Goal: Transaction & Acquisition: Purchase product/service

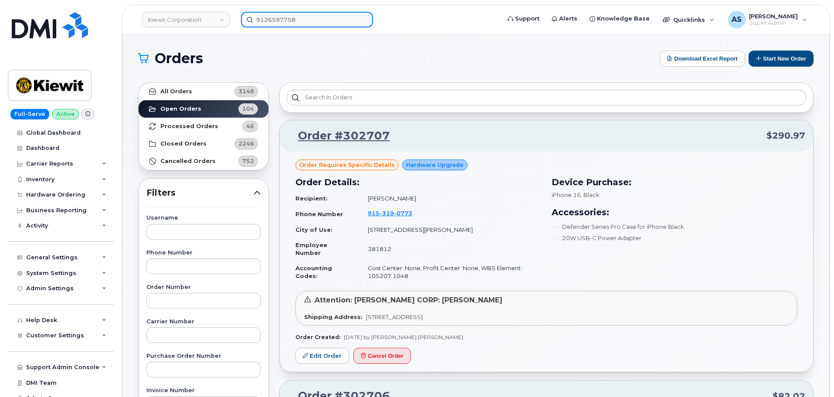
click at [234, 27] on div "9126597758" at bounding box center [368, 20] width 268 height 16
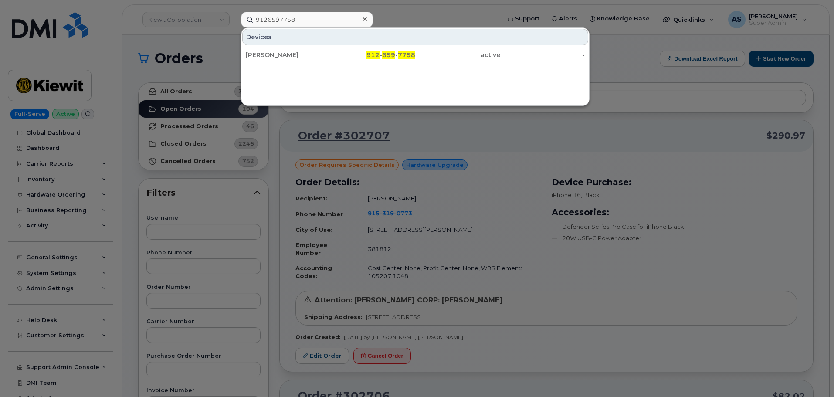
drag, startPoint x: 343, startPoint y: 218, endPoint x: 319, endPoint y: 215, distance: 24.7
click at [339, 220] on div at bounding box center [417, 198] width 834 height 397
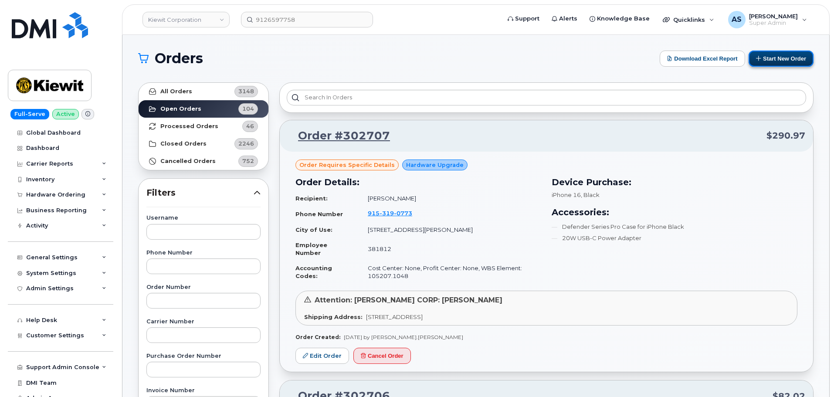
click at [773, 56] on button "Start New Order" at bounding box center [781, 59] width 65 height 16
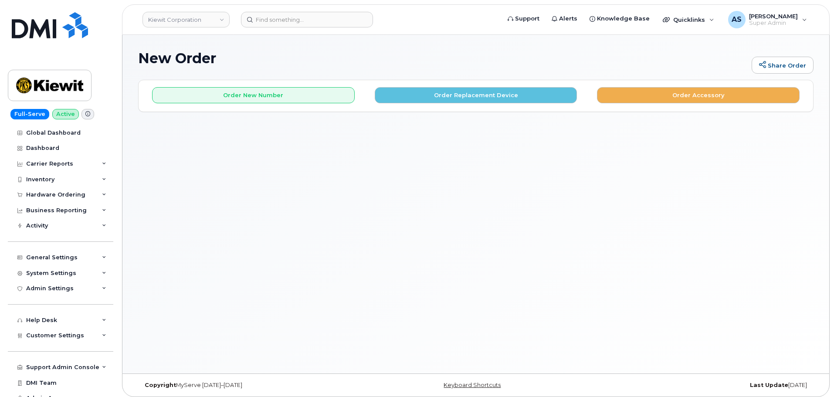
click at [471, 98] on button "Order Replacement Device" at bounding box center [476, 95] width 203 height 16
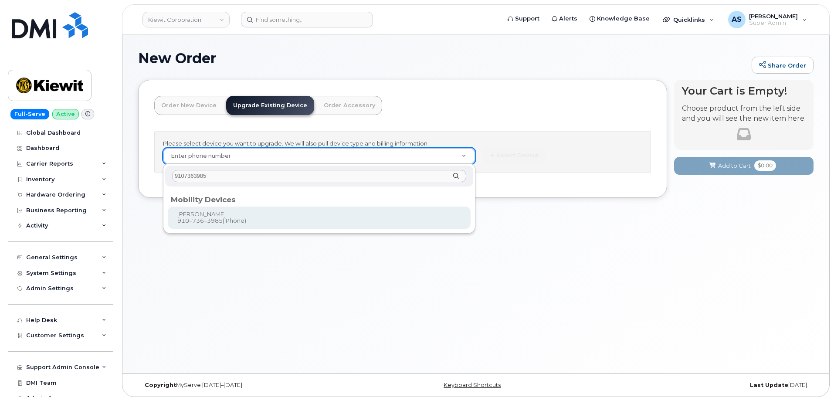
type input "9107363985"
type input "1173633"
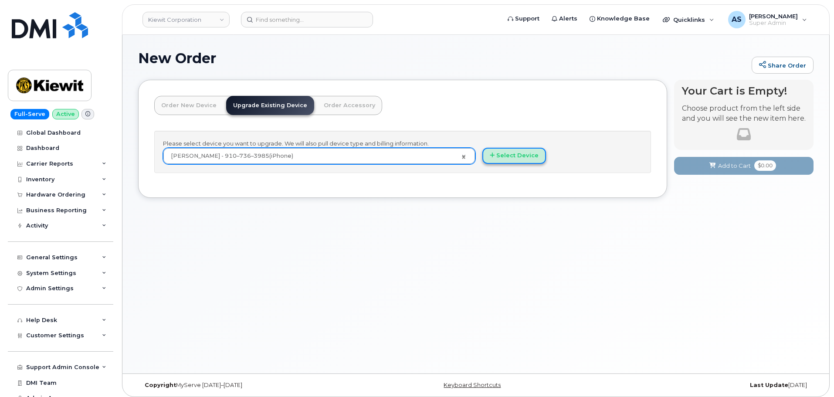
click at [504, 154] on button "Select Device" at bounding box center [515, 156] width 64 height 16
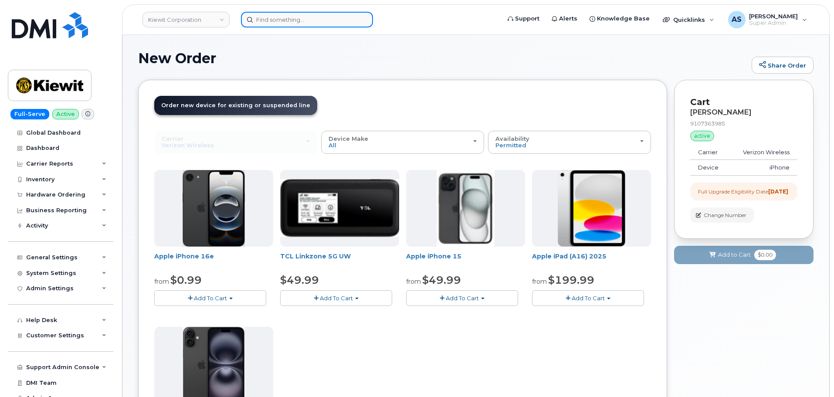
click at [286, 22] on input at bounding box center [307, 20] width 132 height 16
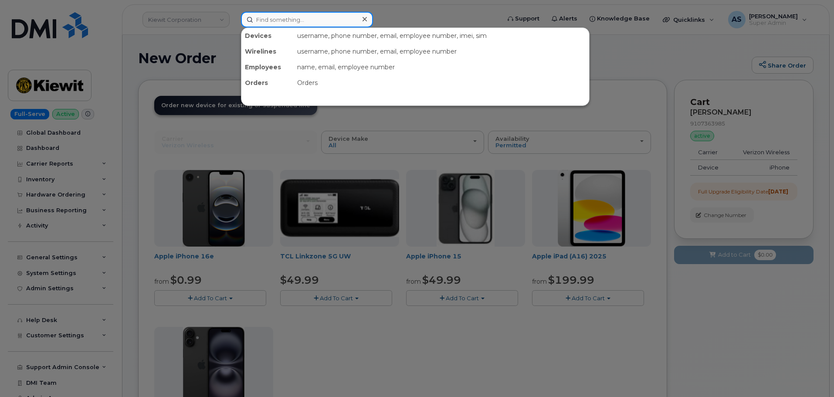
paste input "9107363985"
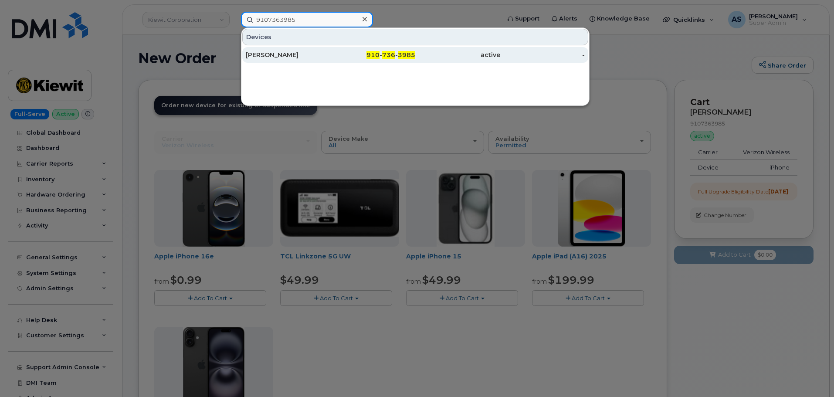
type input "9107363985"
click at [313, 53] on div "[PERSON_NAME]" at bounding box center [288, 55] width 85 height 9
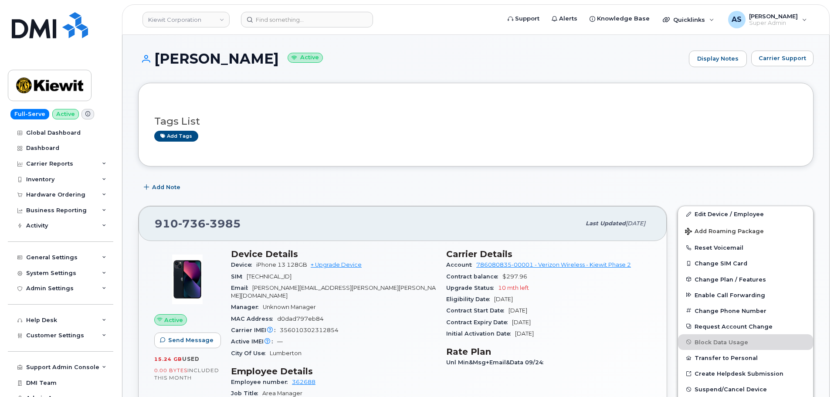
scroll to position [87, 0]
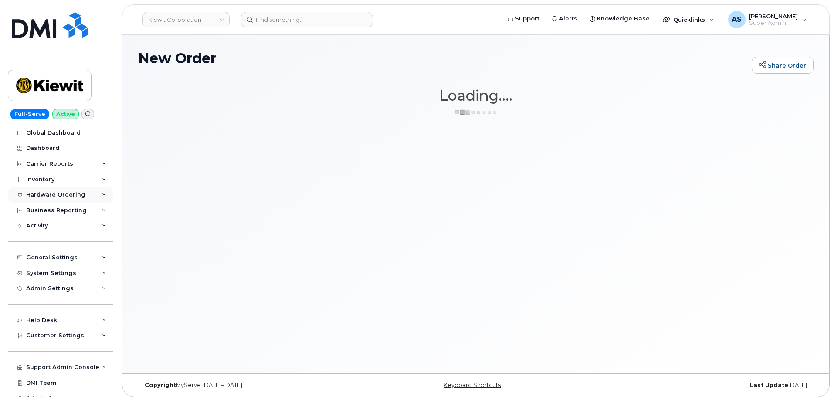
click at [61, 197] on div "Hardware Ordering" at bounding box center [55, 194] width 59 height 7
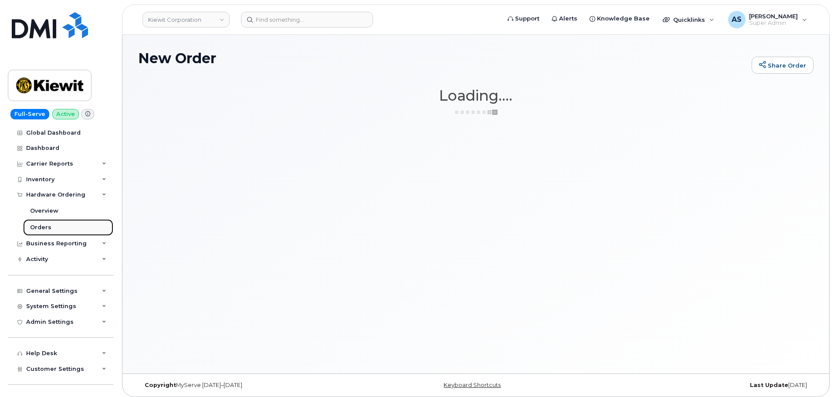
click at [63, 227] on link "Orders" at bounding box center [68, 227] width 90 height 17
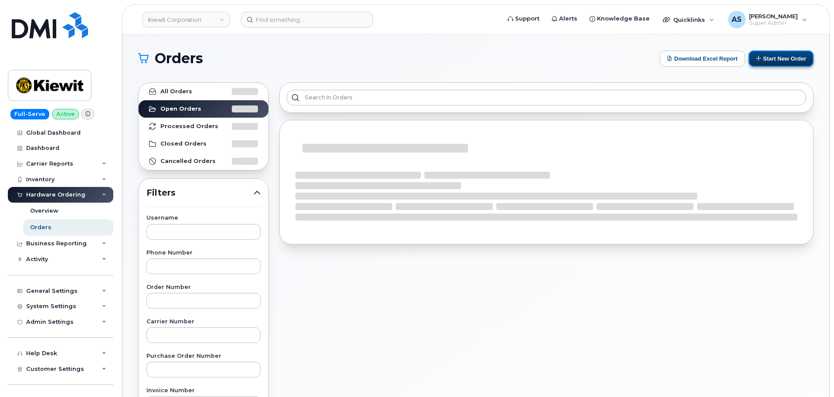
click at [760, 61] on icon at bounding box center [759, 58] width 6 height 6
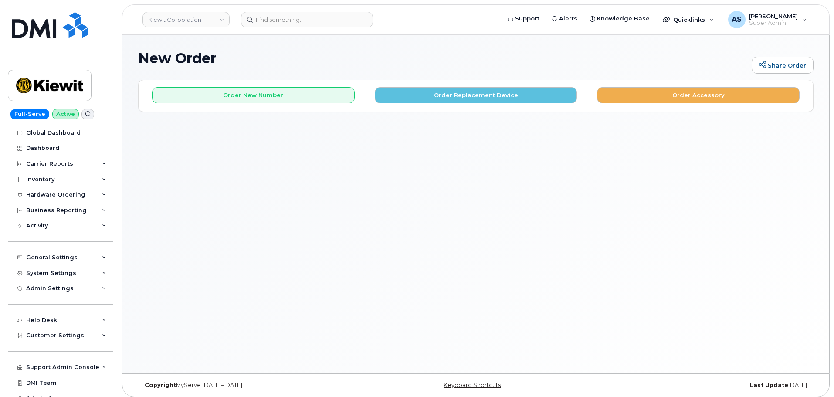
click at [475, 93] on button "Order Replacement Device" at bounding box center [476, 95] width 203 height 16
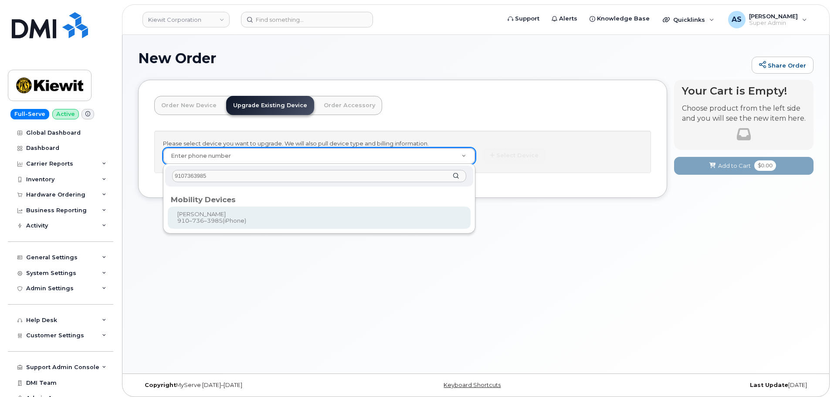
type input "9107363985"
type input "1173633"
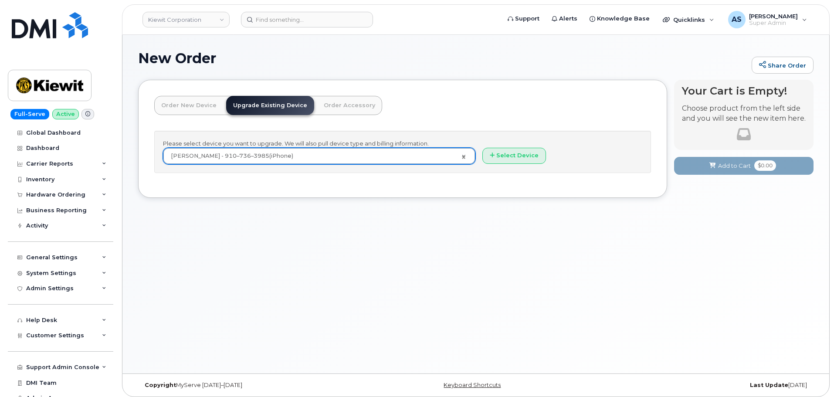
click at [527, 146] on div "Please select device you want to upgrade. We will also pull device type and bil…" at bounding box center [402, 152] width 497 height 42
click at [528, 153] on button "Select Device" at bounding box center [515, 156] width 64 height 16
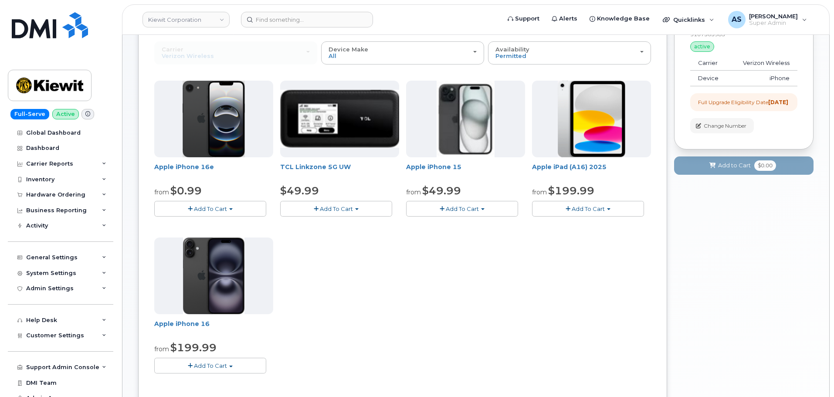
scroll to position [87, 0]
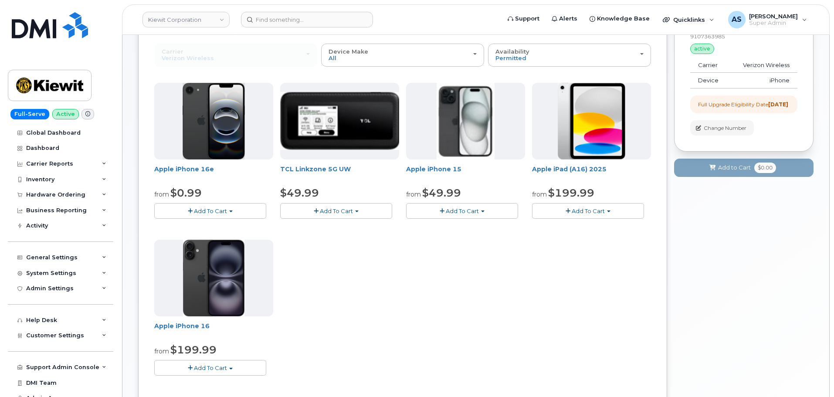
click at [485, 211] on button "Add To Cart" at bounding box center [462, 210] width 112 height 15
click at [407, 318] on div "Apple iPhone 16e from $0.99 Add To Cart $0.99 - 2 Year Upgrade (128GB) $599.99 …" at bounding box center [402, 236] width 497 height 307
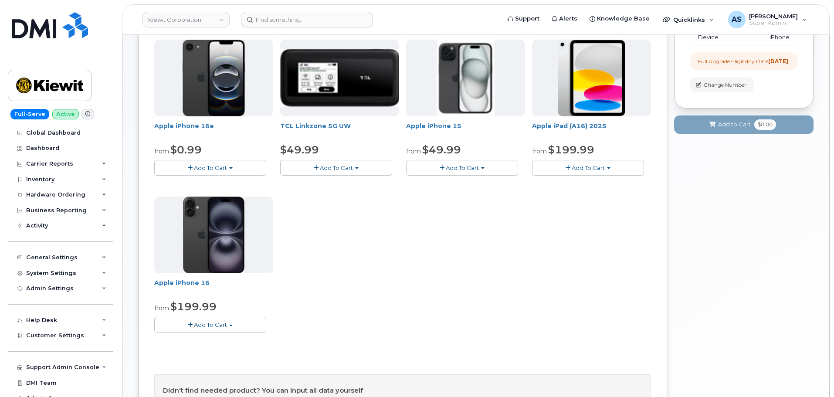
scroll to position [131, 0]
click at [227, 323] on button "Add To Cart" at bounding box center [210, 323] width 112 height 15
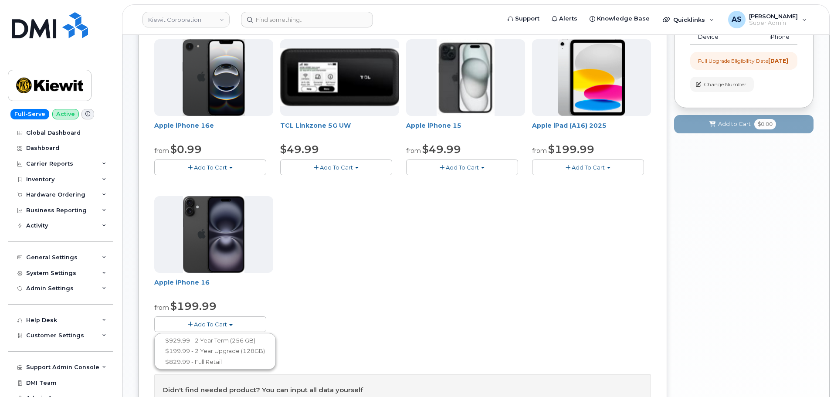
click at [360, 255] on div "Apple iPhone 16e from $0.99 Add To Cart $0.99 - 2 Year Upgrade (128GB) $599.99 …" at bounding box center [402, 192] width 497 height 307
click at [208, 164] on span "Add To Cart" at bounding box center [210, 167] width 33 height 7
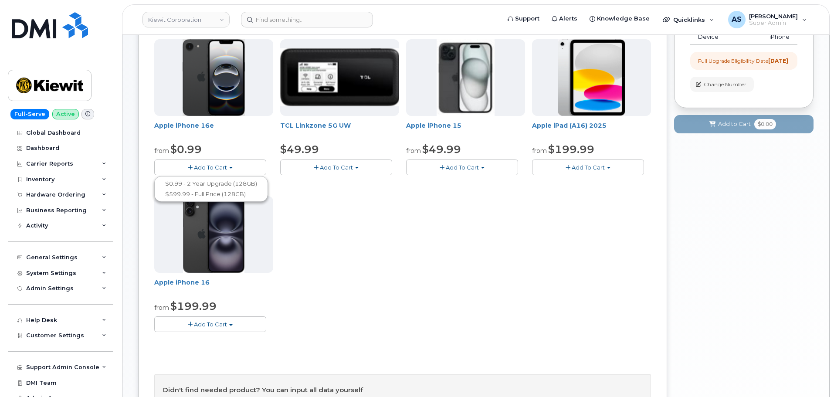
drag, startPoint x: 458, startPoint y: 292, endPoint x: 449, endPoint y: 289, distance: 9.0
click at [454, 289] on div "Apple iPhone 16e from $0.99 Add To Cart $0.99 - 2 Year Upgrade (128GB) $599.99 …" at bounding box center [402, 192] width 497 height 307
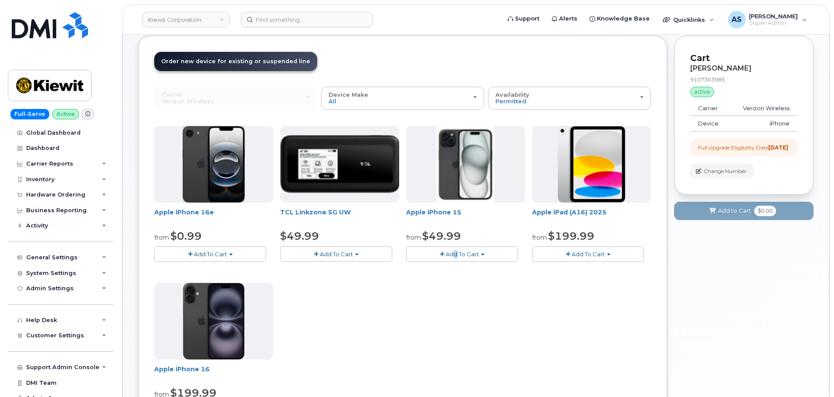
scroll to position [44, 0]
click at [381, 325] on div "Apple iPhone 16e from $0.99 Add To Cart $0.99 - 2 Year Upgrade (128GB) $599.99 …" at bounding box center [402, 279] width 497 height 307
click at [463, 251] on button "Add To Cart" at bounding box center [462, 254] width 112 height 15
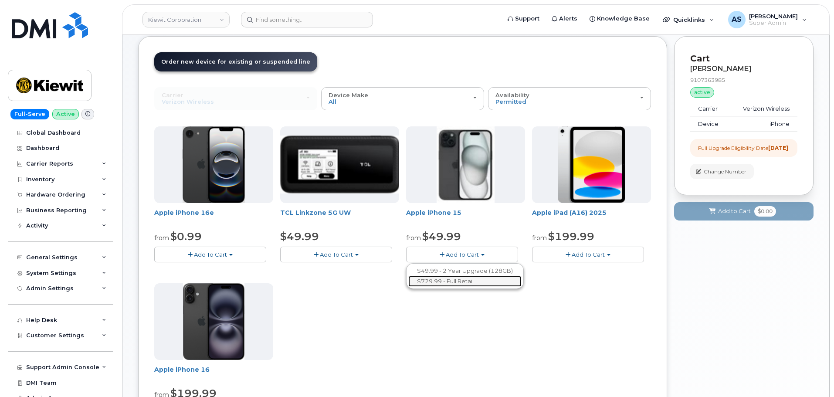
click at [463, 283] on link "$729.99 - Full Retail" at bounding box center [464, 281] width 113 height 11
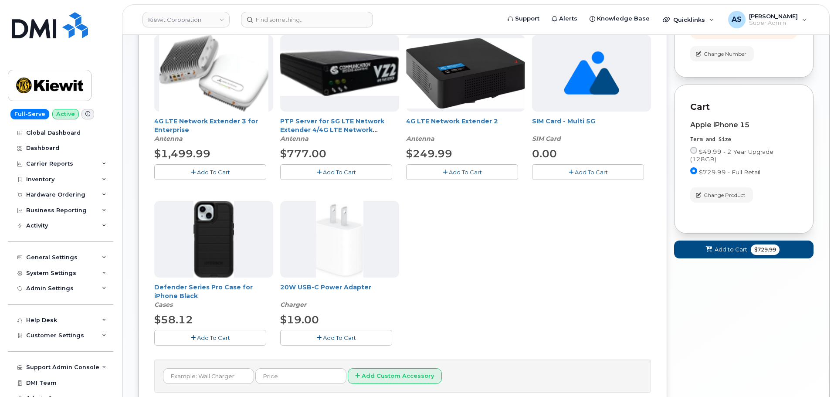
scroll to position [218, 0]
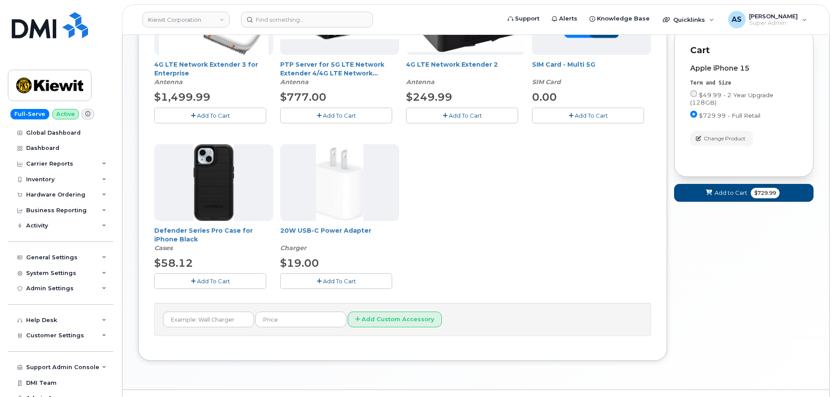
click at [217, 282] on span "Add To Cart" at bounding box center [213, 281] width 33 height 7
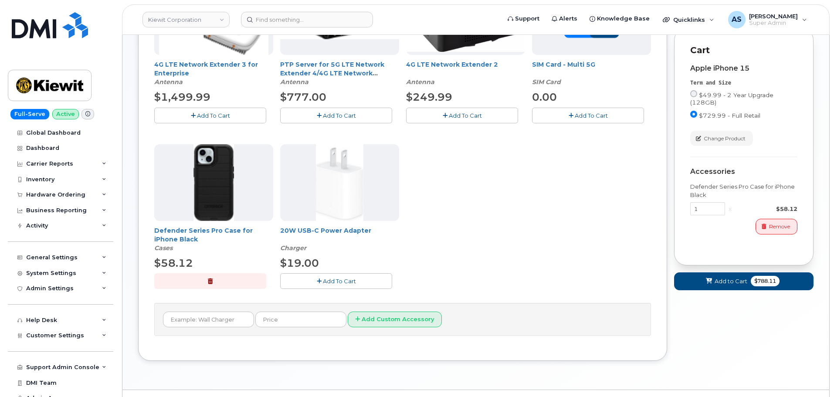
click at [353, 283] on span "Add To Cart" at bounding box center [339, 281] width 33 height 7
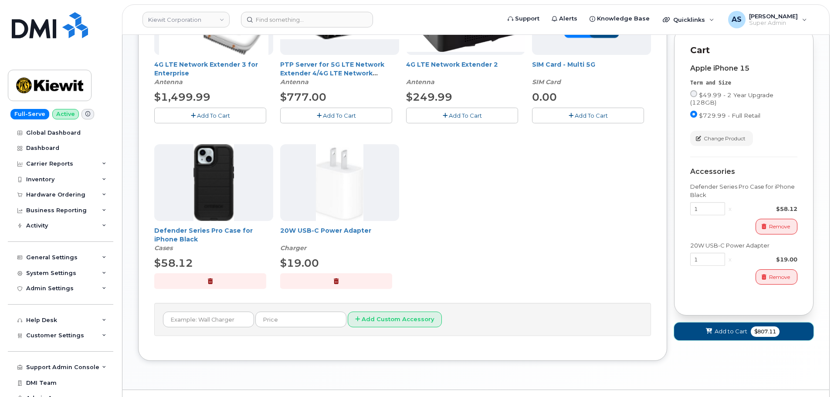
click at [718, 334] on button "Add to Cart $807.11" at bounding box center [743, 332] width 139 height 18
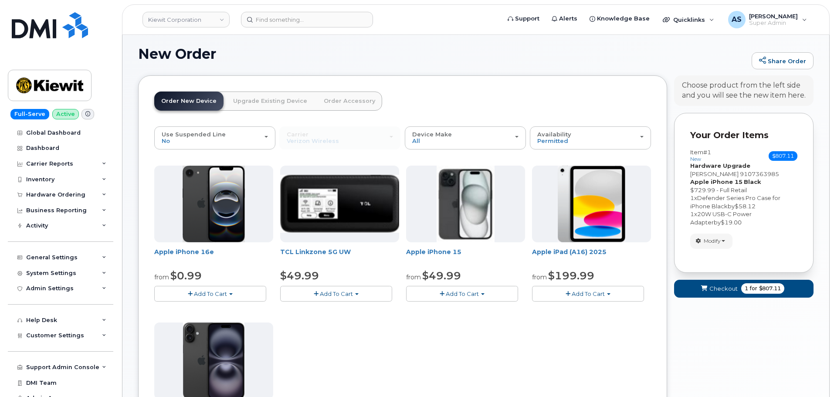
scroll to position [244, 0]
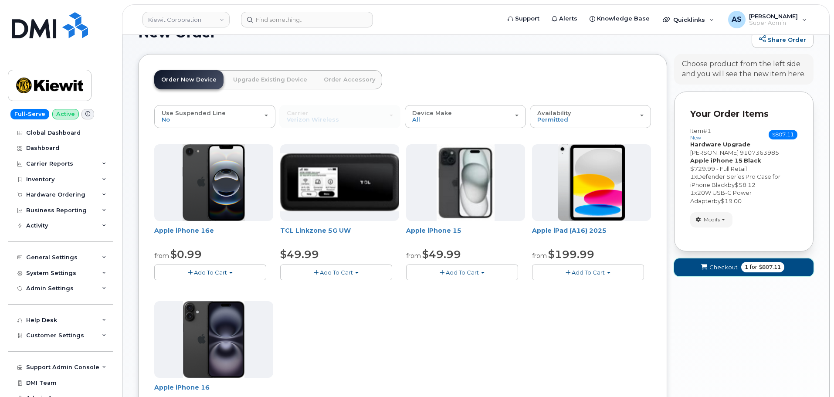
click at [709, 268] on button "Checkout 1 for $807.11" at bounding box center [743, 268] width 139 height 18
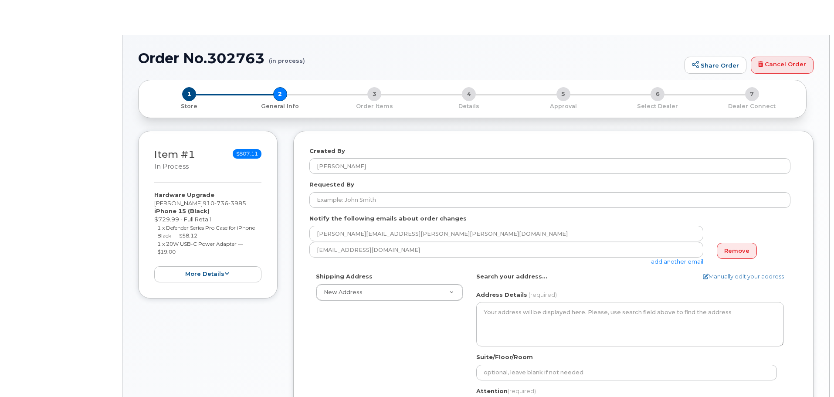
select select
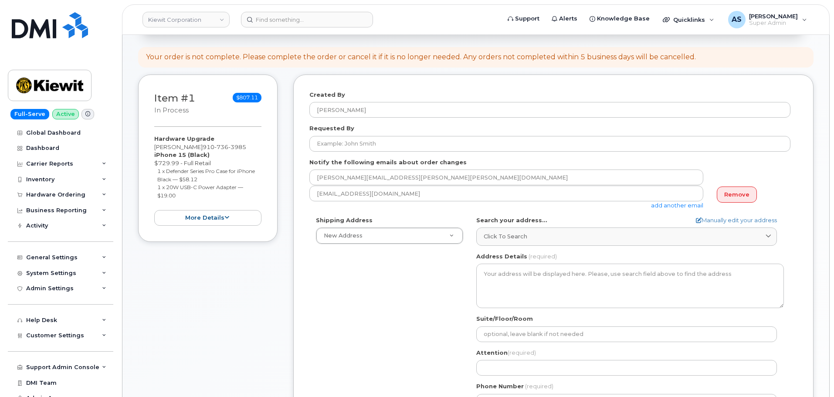
scroll to position [87, 0]
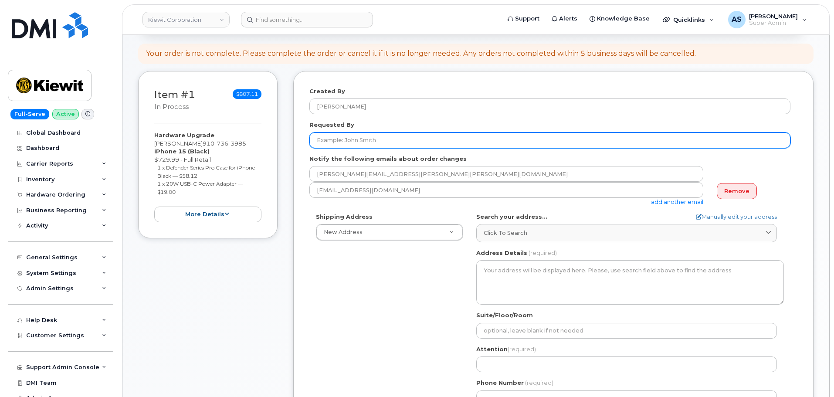
click at [387, 142] on input "Requested By" at bounding box center [550, 141] width 481 height 16
click at [347, 136] on input "Requested By" at bounding box center [550, 141] width 481 height 16
paste input "[PERSON_NAME]"
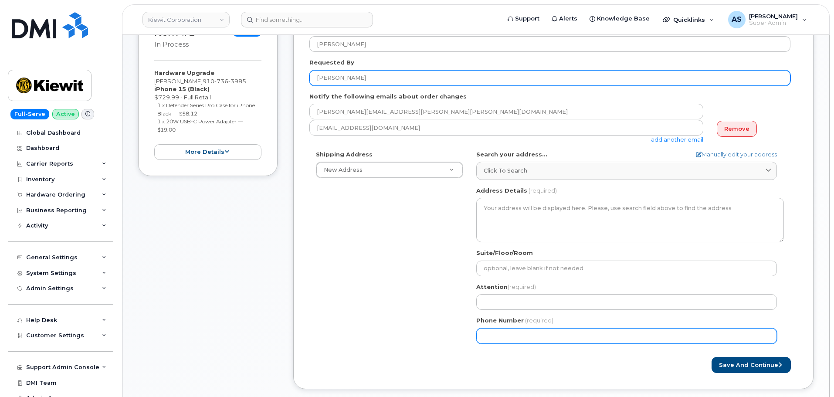
scroll to position [262, 0]
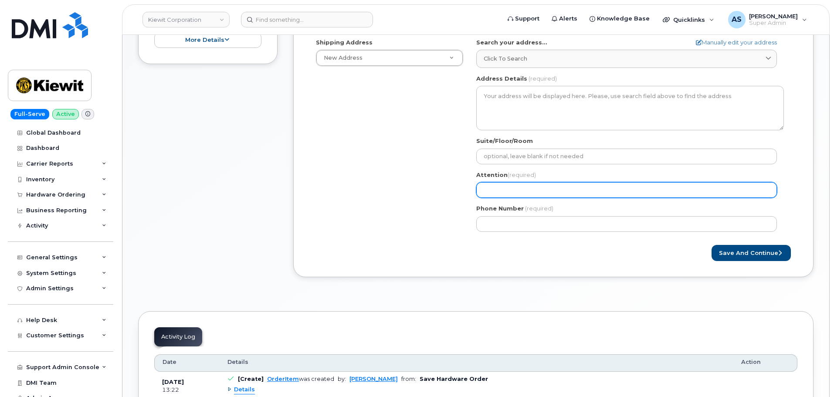
type input "[PERSON_NAME]"
drag, startPoint x: 493, startPoint y: 186, endPoint x: 488, endPoint y: 186, distance: 5.7
click at [493, 186] on input "Attention (required)" at bounding box center [626, 190] width 301 height 16
paste input "[PERSON_NAME]"
select select
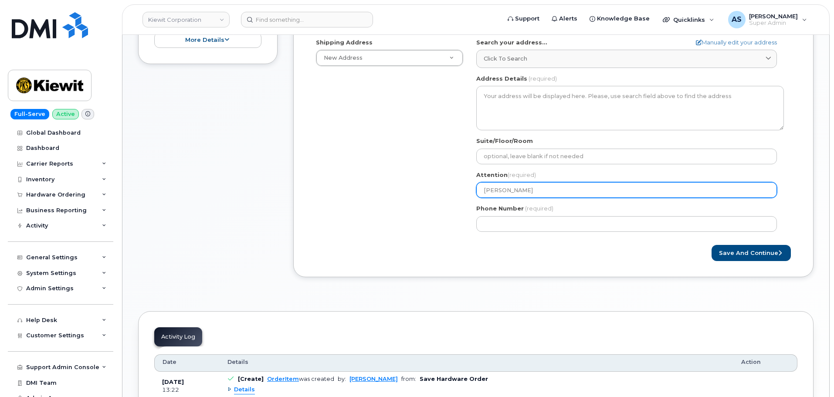
type input "[PERSON_NAME]"
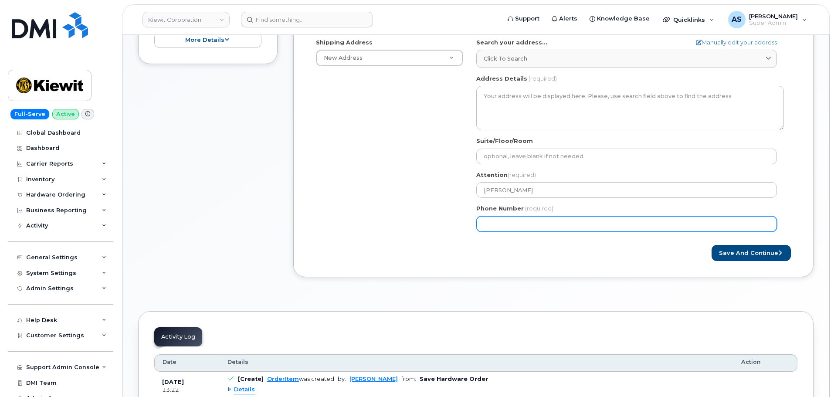
click at [378, 199] on div "Shipping Address New Address New Address 2306 Foreman Rd 118 Caddo Dr 2306 fore…" at bounding box center [550, 138] width 481 height 200
drag, startPoint x: 544, startPoint y: 216, endPoint x: 542, endPoint y: 222, distance: 6.3
click at [544, 216] on input "Phone Number" at bounding box center [626, 224] width 301 height 16
paste input "9107363985"
select select
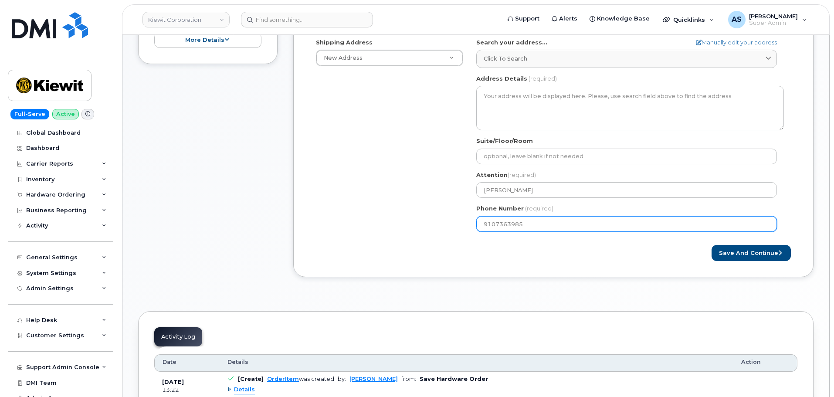
type input "9107363985"
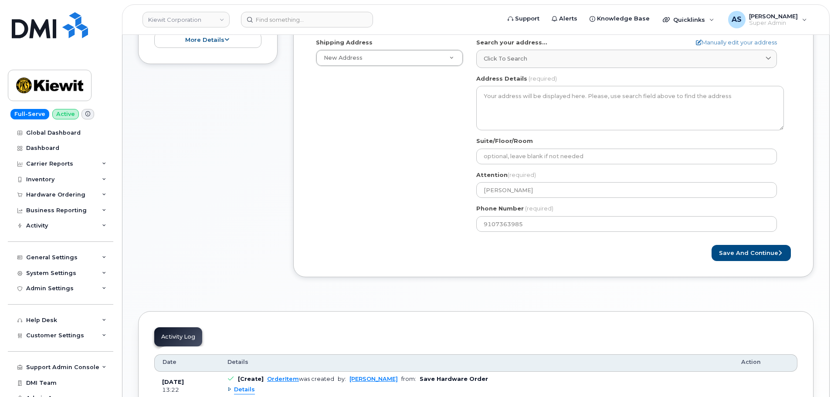
click at [405, 206] on div "Shipping Address New Address New Address 2306 Foreman Rd 118 Caddo Dr 2306 fore…" at bounding box center [550, 138] width 481 height 200
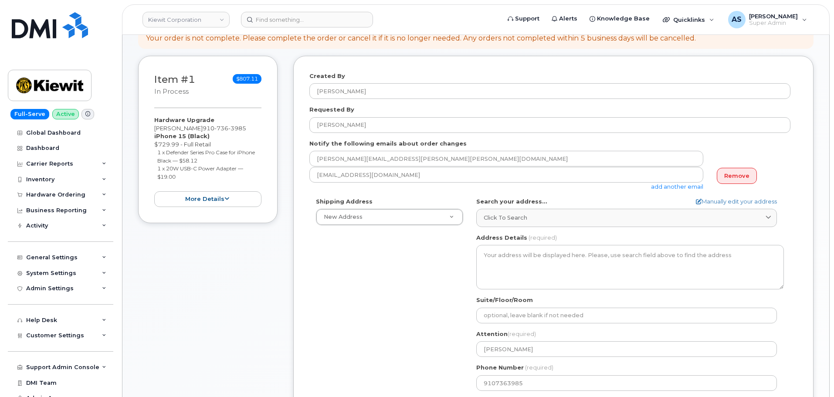
scroll to position [87, 0]
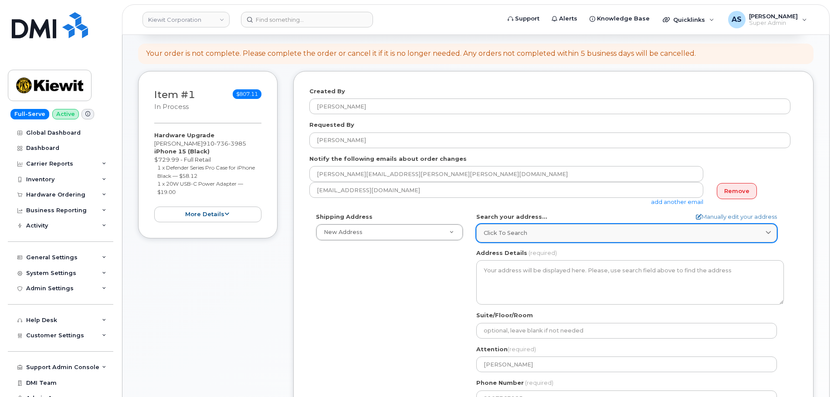
click at [532, 231] on div "Click to search" at bounding box center [627, 233] width 286 height 8
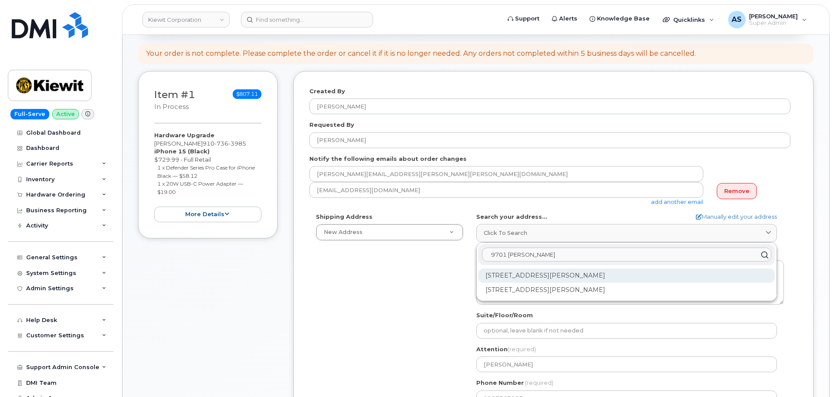
type input "9701 renner"
click at [603, 278] on div "9701 Renner Blvd Lenexa KS 66219" at bounding box center [627, 276] width 296 height 14
click at [534, 275] on div "9701 Renner Blvd Ste 1 Lenexa KS 66219-8126" at bounding box center [627, 276] width 296 height 14
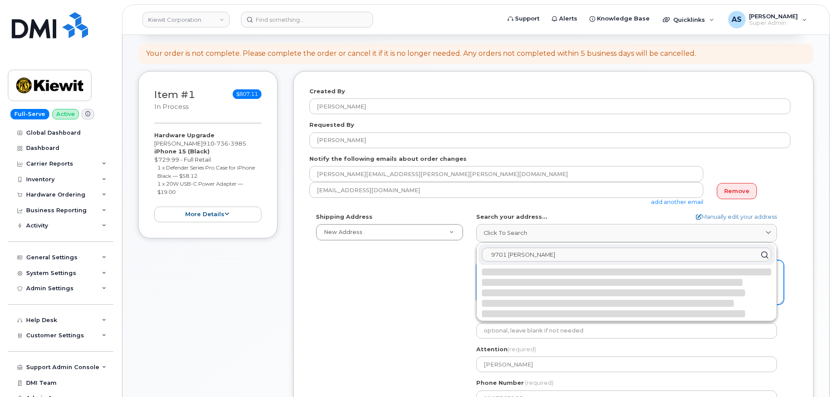
select select
type textarea "9701 Renner Blvd Ste 1 LENEXA KS 66219-8126 UNITED STATES"
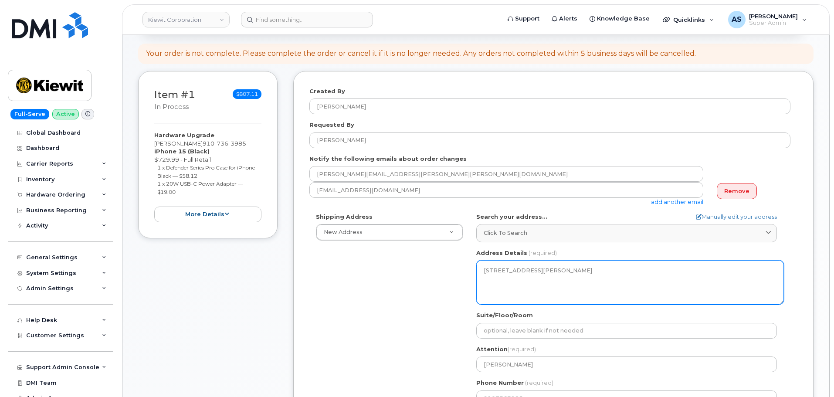
drag, startPoint x: 485, startPoint y: 271, endPoint x: 536, endPoint y: 280, distance: 51.8
click at [536, 280] on textarea "9701 Renner Blvd Ste 1 LENEXA KS 66219-8126 UNITED STATES" at bounding box center [630, 282] width 308 height 44
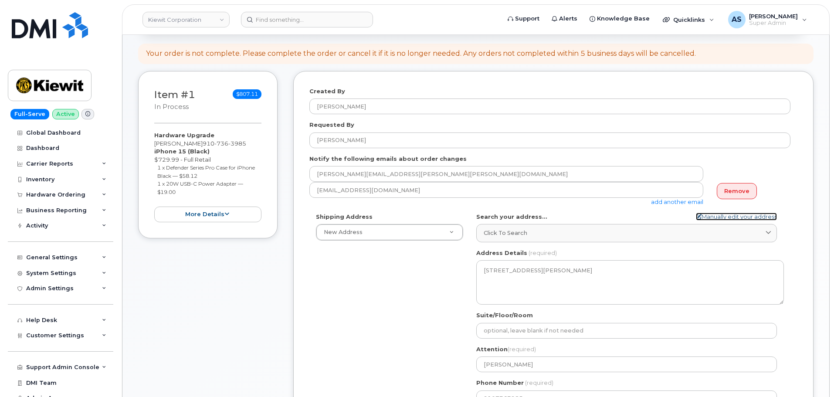
click at [734, 218] on link "Manually edit your address" at bounding box center [736, 217] width 81 height 8
select select
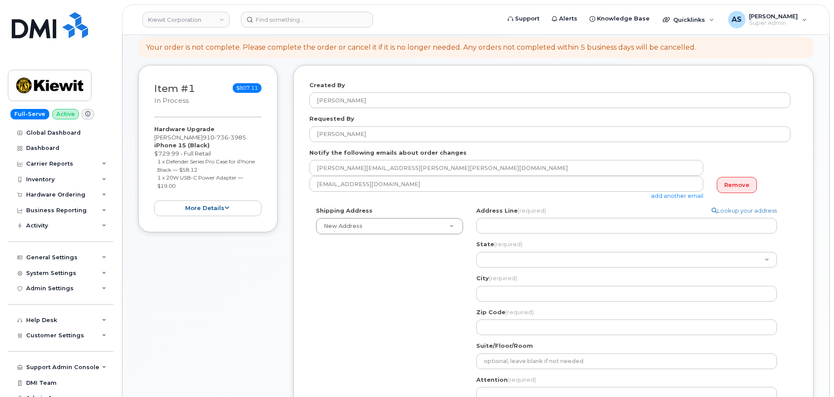
scroll to position [174, 0]
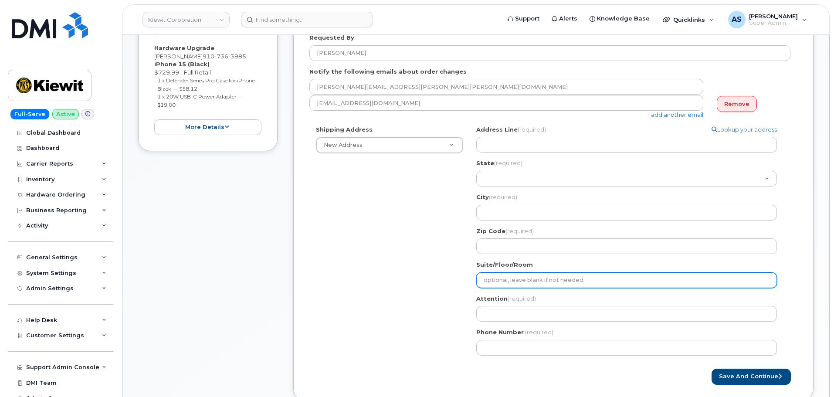
drag, startPoint x: 496, startPoint y: 279, endPoint x: 492, endPoint y: 281, distance: 4.7
click at [494, 280] on input "Suite/Floor/Room" at bounding box center [626, 280] width 301 height 16
select select
type input "S"
select select
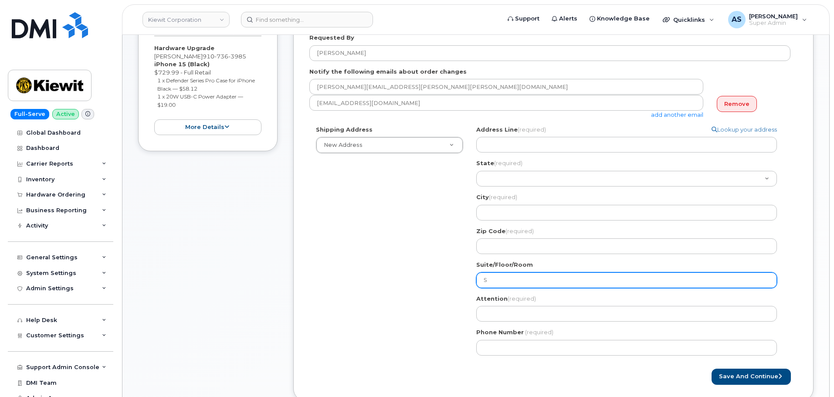
type input "Su"
select select
type input "Sui"
select select
type input "Suit"
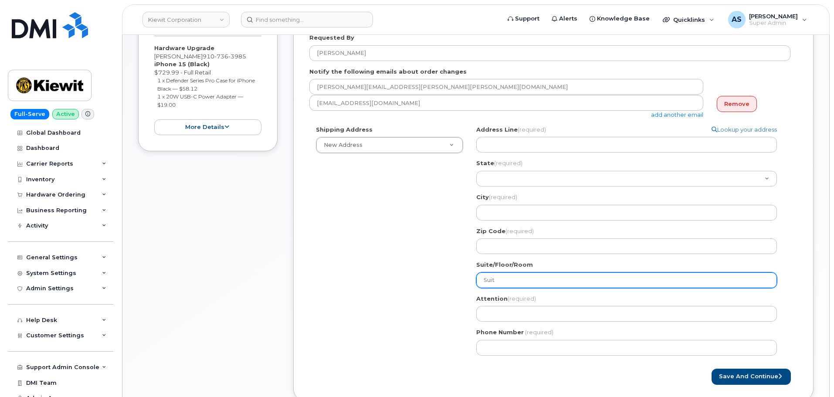
select select
type input "Suite"
select select
type input "Suite 2"
select select
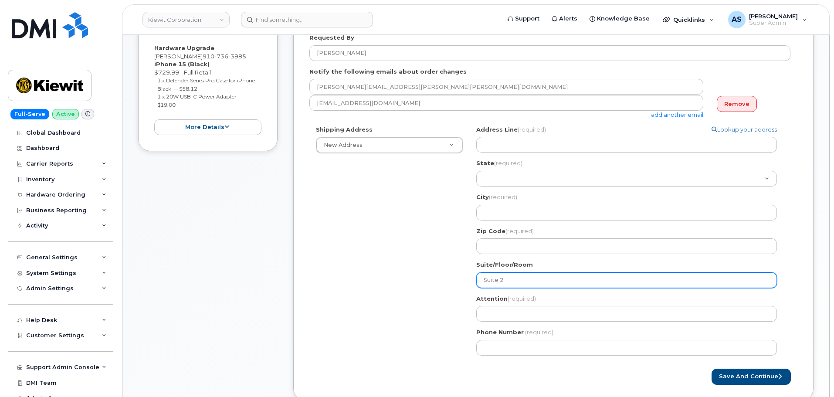
type input "Suite 2S"
select select
type input "Suite 2S-"
select select
type input "Suite 2S-4"
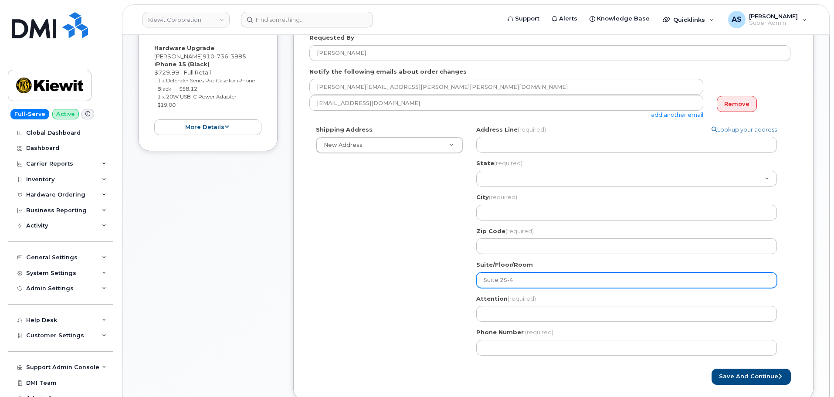
select select
type input "Suite 2S-46"
select select
type input "Suite 2S-460"
select select
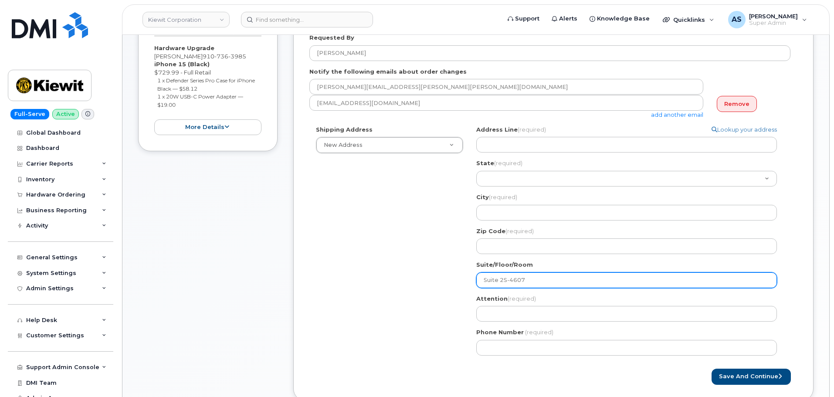
type input "Suite 2S-4607"
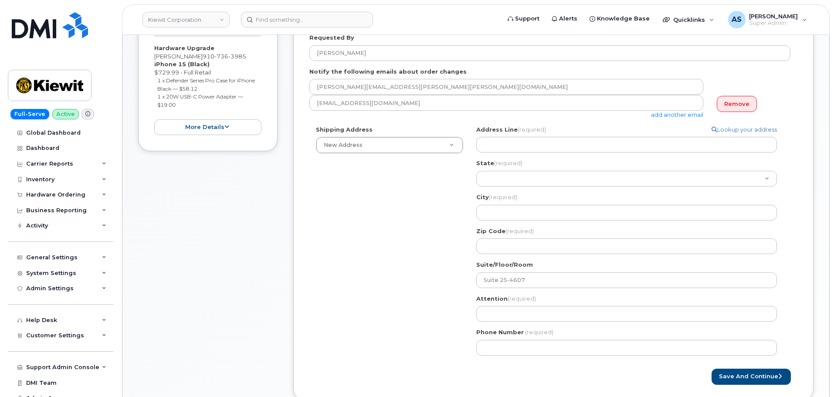
drag, startPoint x: 327, startPoint y: 253, endPoint x: 330, endPoint y: 244, distance: 9.4
click at [328, 245] on div "Shipping Address New Address New Address 2306 Foreman Rd 118 Caddo Dr 2306 fore…" at bounding box center [550, 244] width 481 height 237
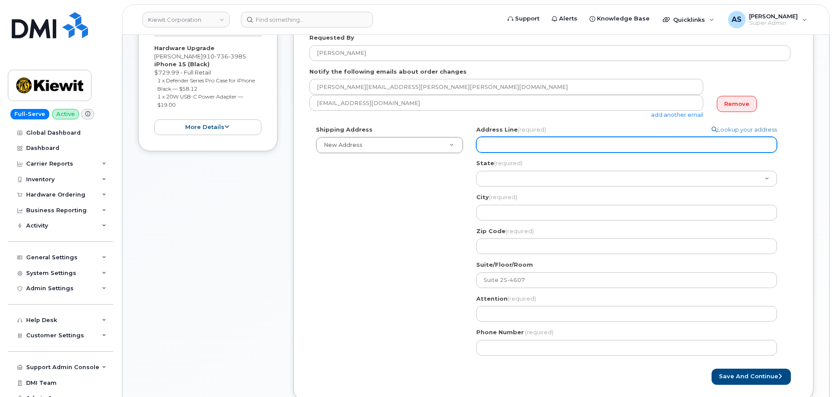
click at [511, 148] on input "Address Line (required)" at bounding box center [626, 145] width 301 height 16
paste input "9701 Renner Blvd Ste 1 LENEXA KS 66219"
select select
type input "9701 Renner Blvd Ste 1 LENEXA KS 66219"
drag, startPoint x: 606, startPoint y: 143, endPoint x: 538, endPoint y: 146, distance: 68.5
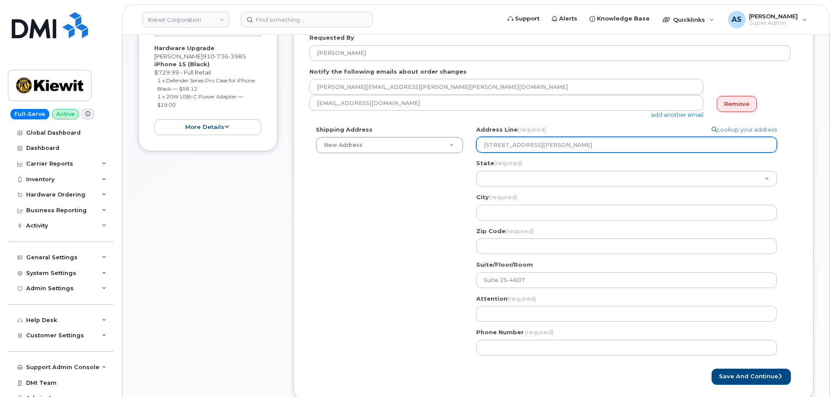
click at [538, 146] on input "9701 Renner Blvd Ste 1 LENEXA KS 66219" at bounding box center [626, 145] width 301 height 16
select select
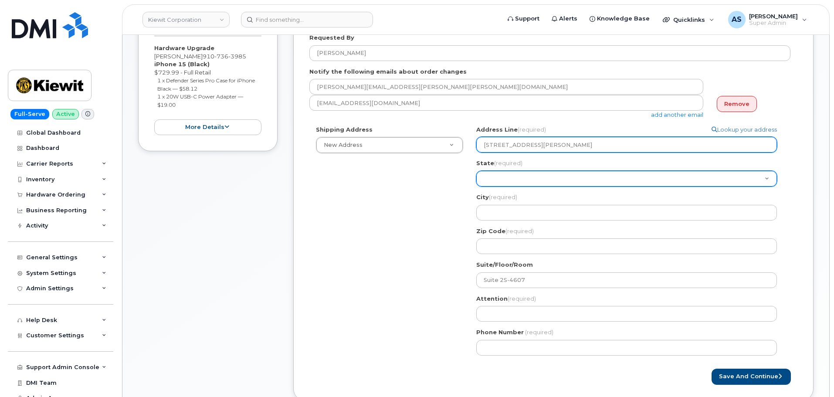
type input "9701 Renner Blvd"
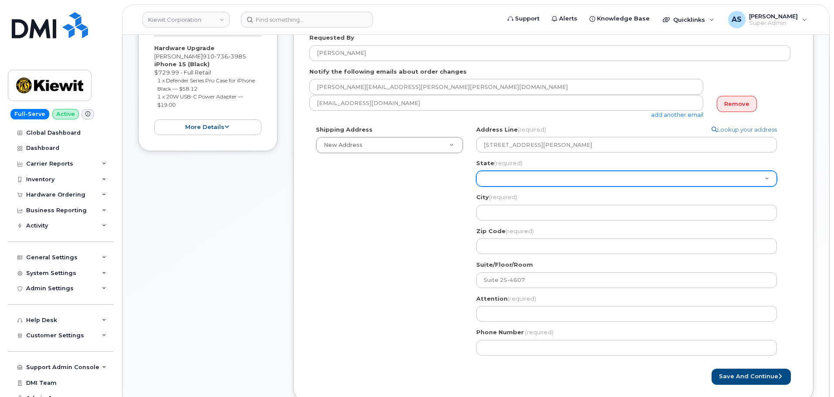
click at [520, 175] on select "Alabama Alaska American Samoa Arizona Arkansas California Colorado Connecticut …" at bounding box center [626, 179] width 301 height 16
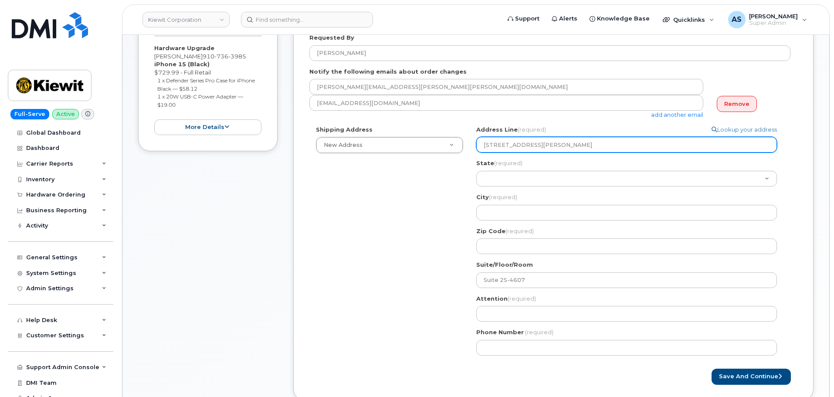
click at [557, 143] on input "9701 Renner Blvd" at bounding box center [626, 145] width 301 height 16
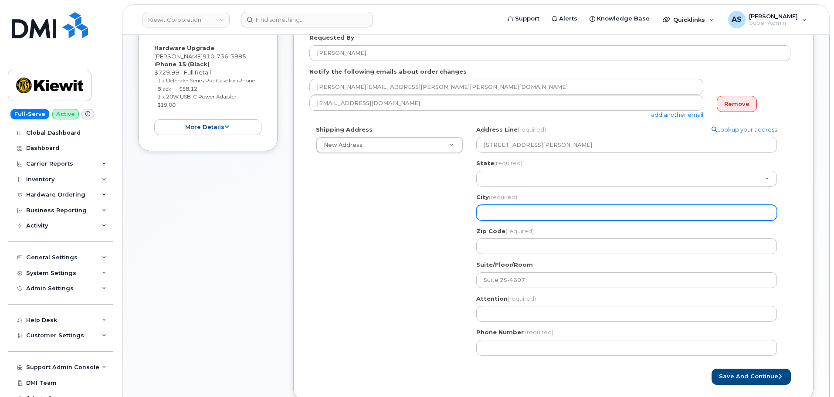
click at [504, 207] on input "City (required)" at bounding box center [626, 213] width 301 height 16
paste input "9701 Renner Blvd Ste 1 LENEXA KS 66219"
select select
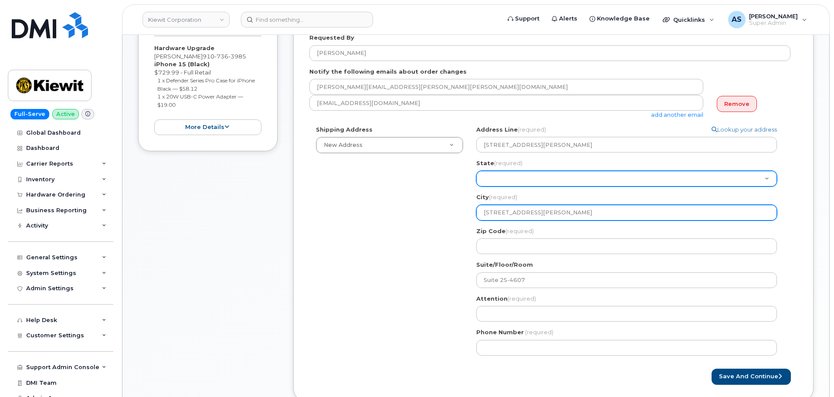
type input "9701 Renner Blvd Ste 1 LENEXA KS 66219"
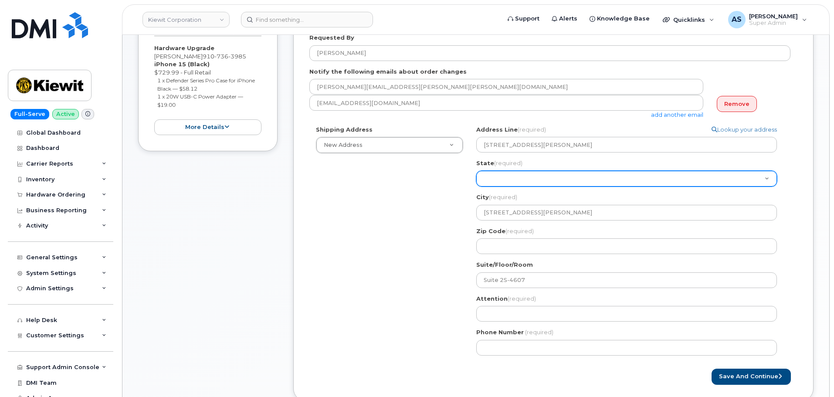
click at [534, 178] on select "Alabama Alaska American Samoa Arizona Arkansas California Colorado Connecticut …" at bounding box center [626, 179] width 301 height 16
select select "KS"
click at [476, 171] on select "Alabama Alaska American Samoa Arizona Arkansas California Colorado Connecticut …" at bounding box center [626, 179] width 301 height 16
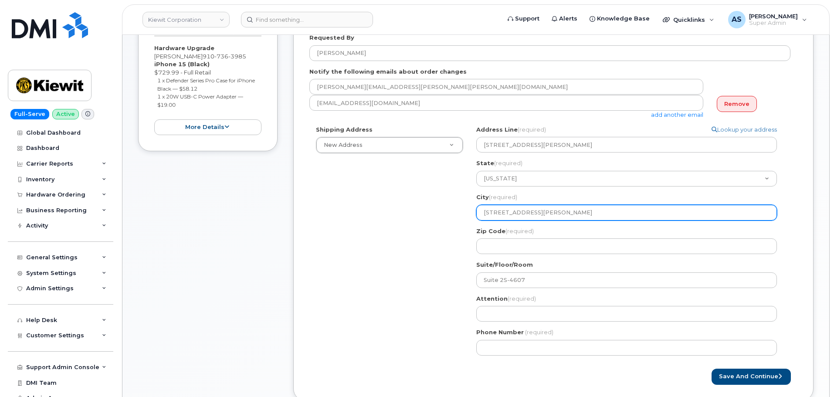
drag, startPoint x: 543, startPoint y: 214, endPoint x: 414, endPoint y: 211, distance: 129.1
click at [419, 213] on div "Shipping Address New Address New Address 2306 Foreman Rd 118 Caddo Dr 2306 fore…" at bounding box center [550, 244] width 481 height 237
select select
type input "LENEXA KS 66219"
select select
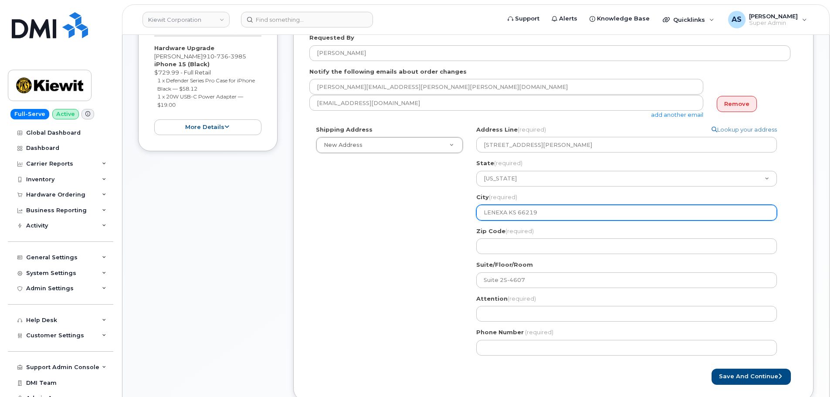
type input "LENEXA KS 6621"
select select
type input "LENEXA KS 662"
select select
type input "LENEXA KS 66"
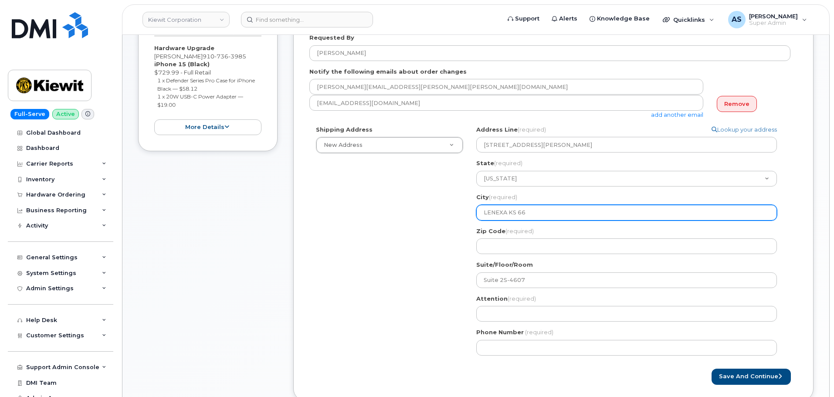
select select
type input "LENEXA KS 6"
select select
type input "LENEXA KS"
select select
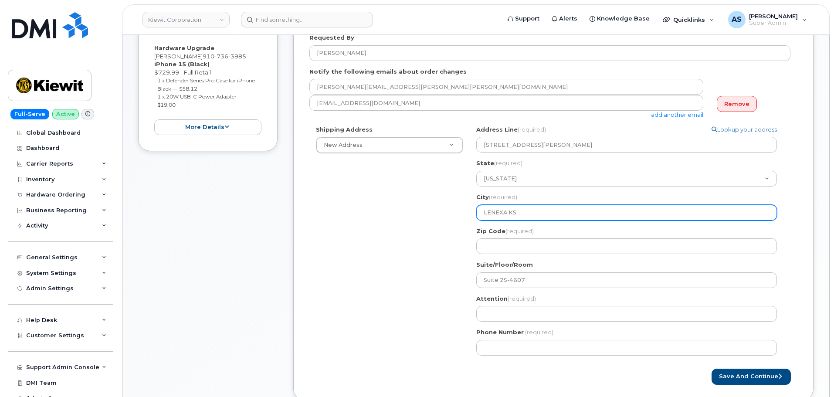
type input "LENEXA K"
select select
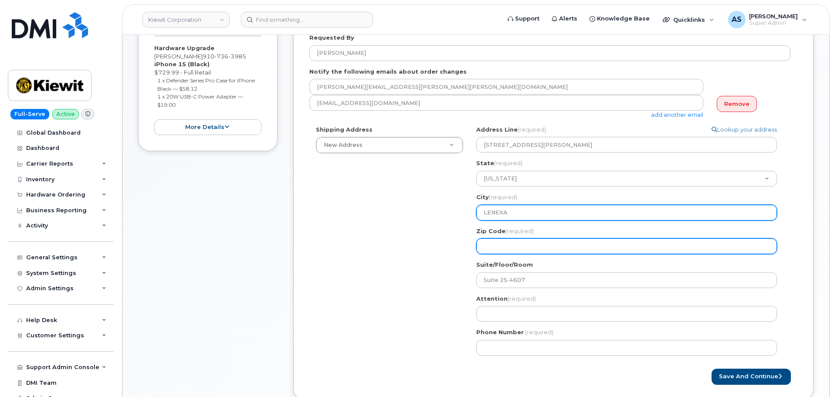
type input "LENEXA"
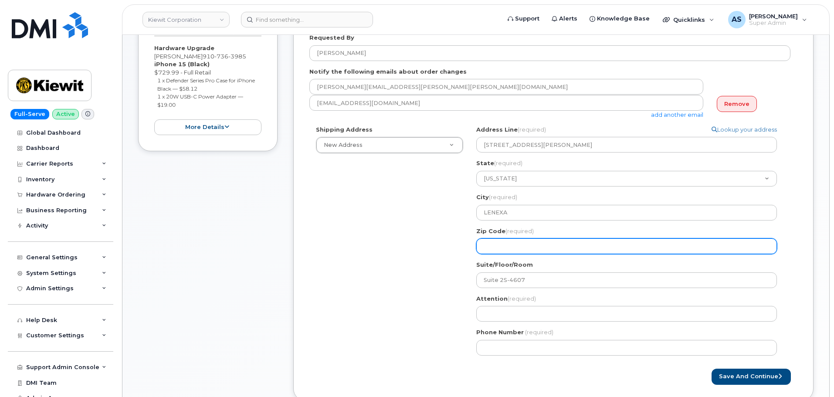
click at [511, 250] on input "Zip Code (required)" at bounding box center [626, 246] width 301 height 16
paste input "9701 Renner Blvd Ste 1 LENEXA KS 66219"
select select
type input "9701 Renner Blvd Ste 1 LENEXA KS 66219"
click at [585, 248] on input "9701 Renner Blvd Ste 1 LENEXA KS 66219" at bounding box center [626, 246] width 301 height 16
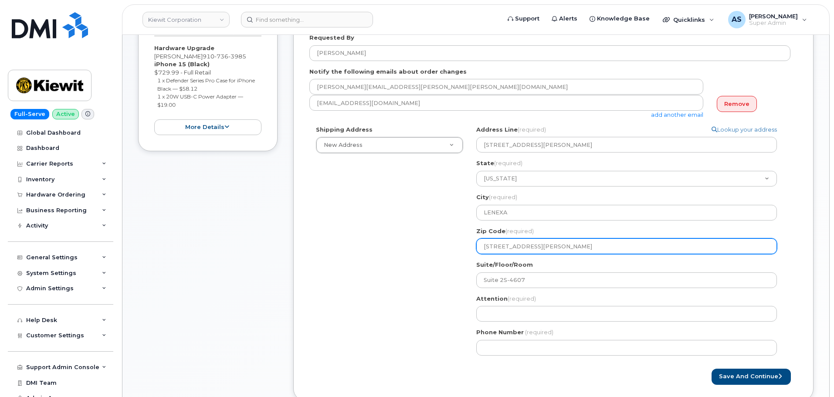
click at [586, 248] on input "9701 Renner Blvd Ste 1 LENEXA KS 66219" at bounding box center [626, 246] width 301 height 16
click at [588, 247] on input "9701 Renner Blvd Ste 1 LENEXA KS 66219" at bounding box center [626, 246] width 301 height 16
drag, startPoint x: 585, startPoint y: 246, endPoint x: 435, endPoint y: 240, distance: 150.9
click at [439, 244] on div "Shipping Address New Address New Address 2306 Foreman Rd 118 Caddo Dr 2306 fore…" at bounding box center [550, 244] width 481 height 237
select select
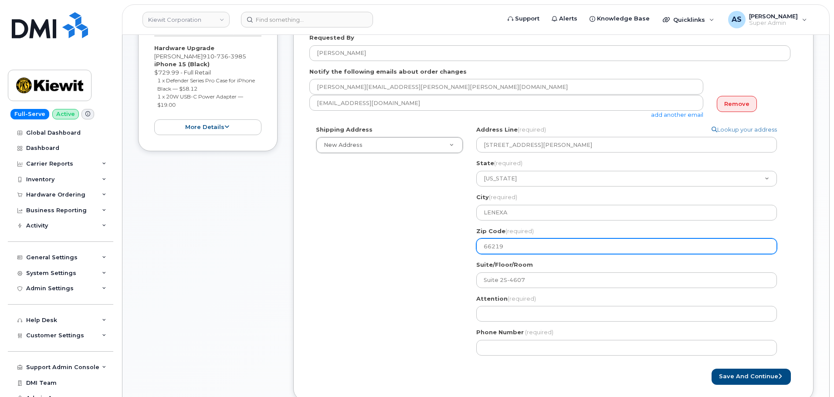
type input "66219"
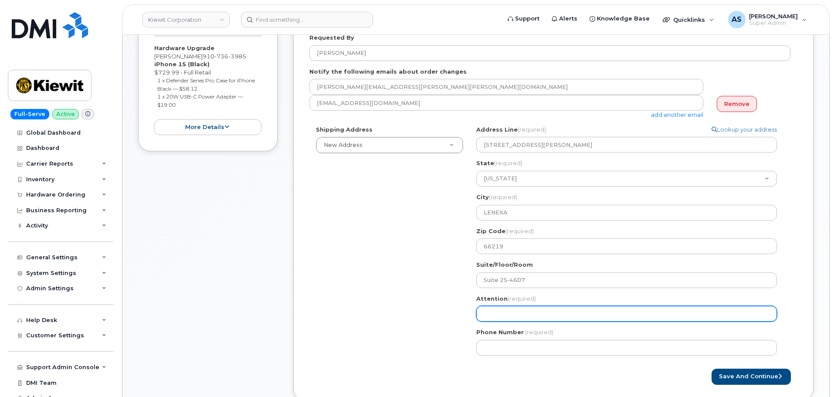
drag, startPoint x: 530, startPoint y: 305, endPoint x: 532, endPoint y: 310, distance: 5.1
click at [530, 307] on div "Attention (required)" at bounding box center [630, 308] width 308 height 27
click at [534, 312] on input "Attention (required)" at bounding box center [626, 314] width 301 height 16
paste input "[PERSON_NAME]"
select select
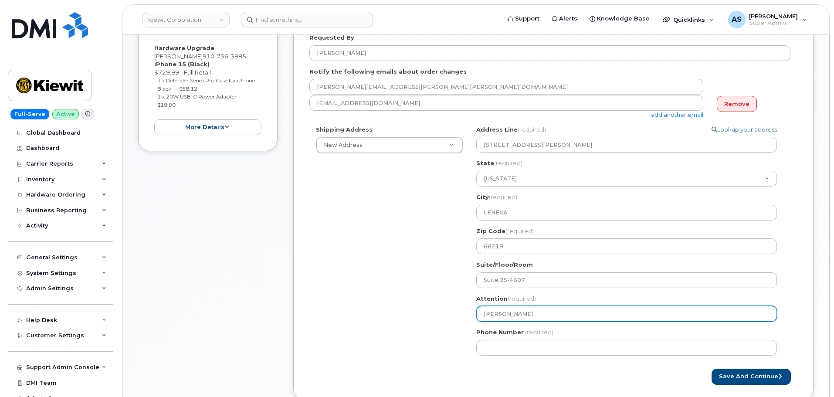
type input "[PERSON_NAME]"
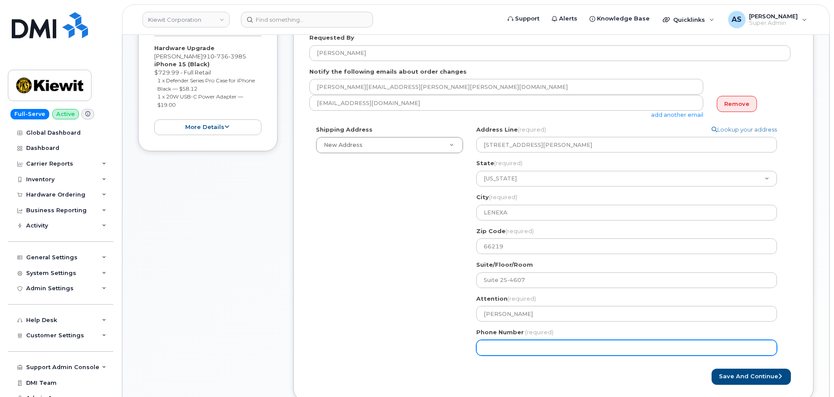
drag, startPoint x: 517, startPoint y: 344, endPoint x: 516, endPoint y: 349, distance: 5.0
click at [515, 347] on input "Phone Number" at bounding box center [626, 348] width 301 height 16
paste input "9107363985"
select select
type input "9107363985"
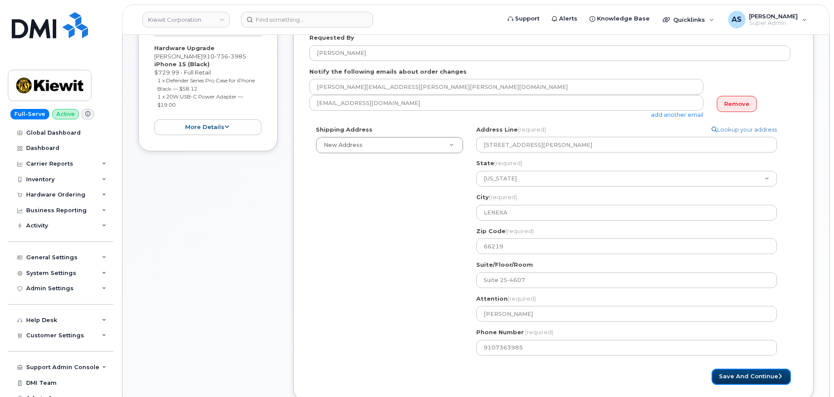
drag, startPoint x: 764, startPoint y: 377, endPoint x: 758, endPoint y: 361, distance: 17.4
click at [763, 377] on button "Save and Continue" at bounding box center [751, 377] width 79 height 16
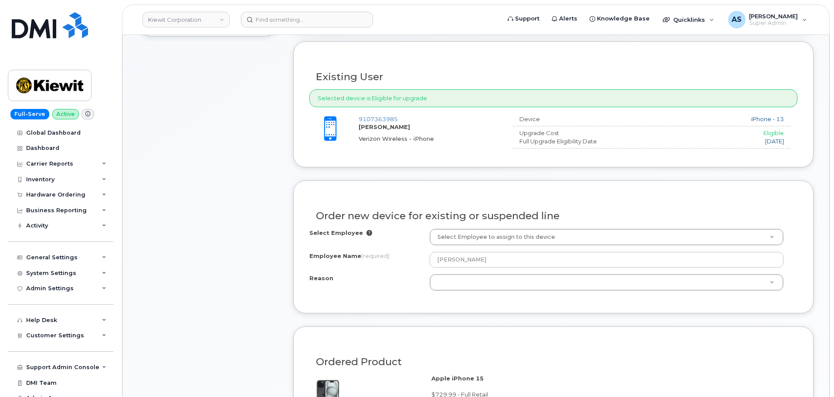
scroll to position [305, 0]
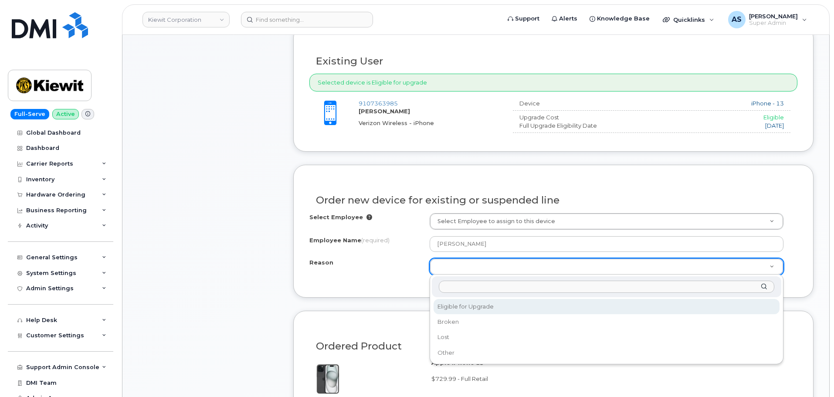
select select "eligible_for_upgrade"
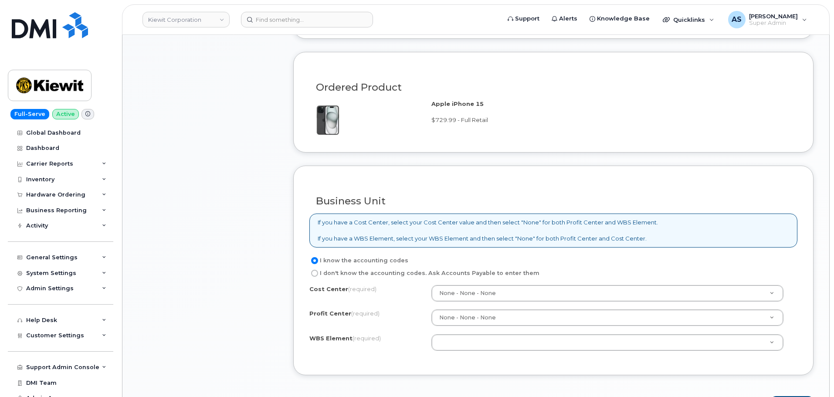
scroll to position [610, 0]
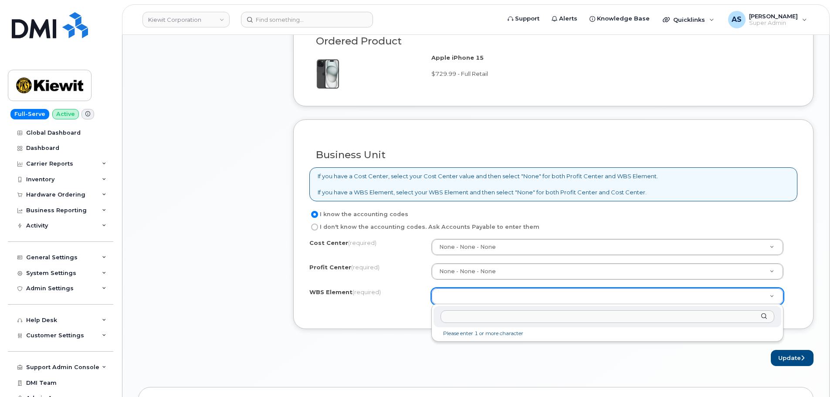
drag, startPoint x: 482, startPoint y: 296, endPoint x: 472, endPoint y: 290, distance: 11.7
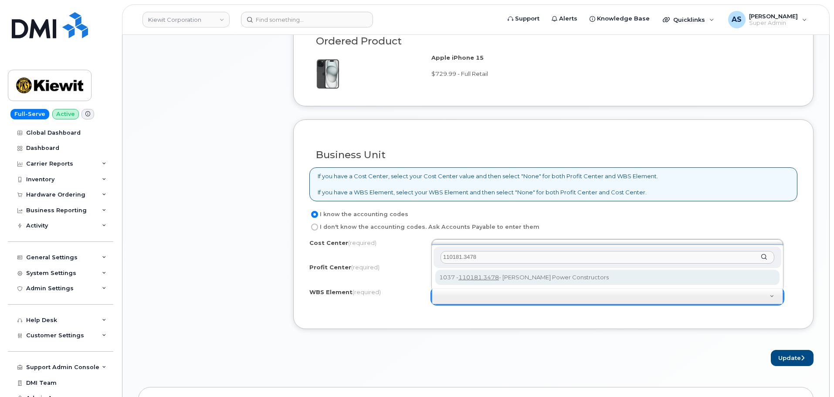
type input "110181.3478"
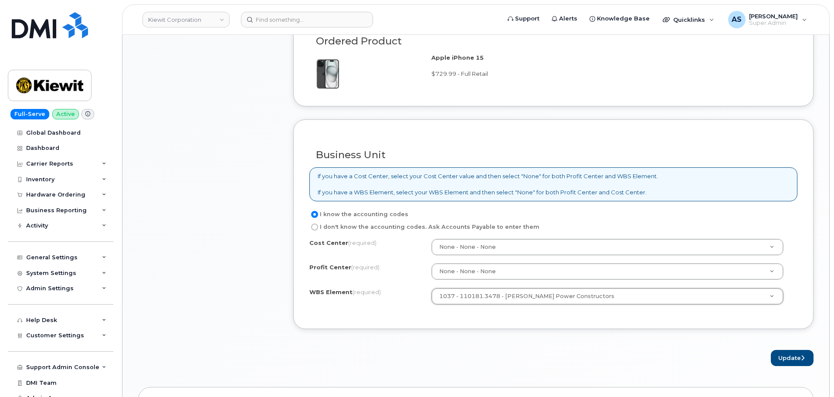
type input "110181.3478"
click at [782, 359] on button "Update" at bounding box center [792, 358] width 43 height 16
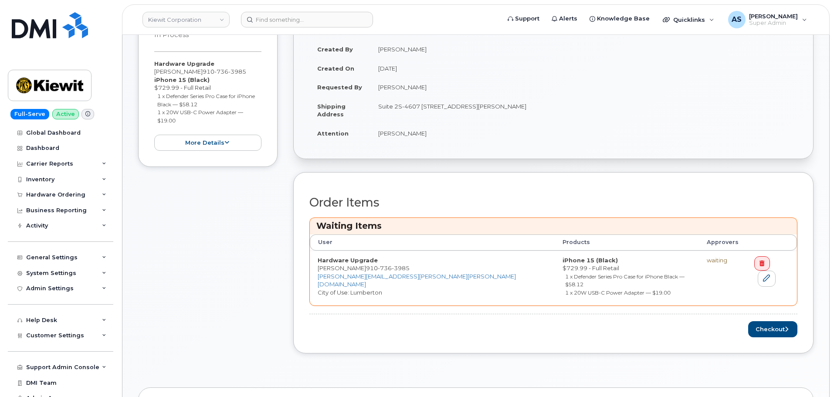
scroll to position [218, 0]
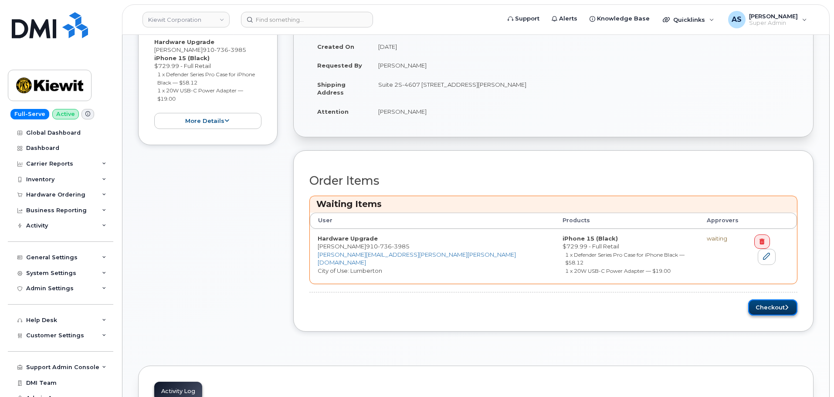
click at [779, 299] on button "Checkout" at bounding box center [772, 307] width 49 height 16
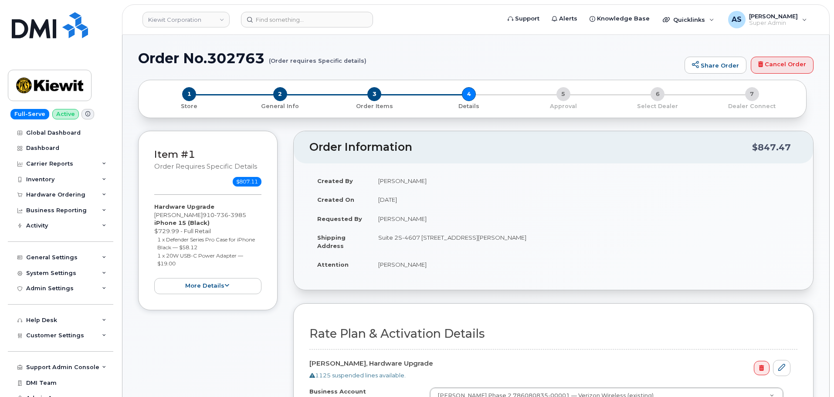
scroll to position [218, 0]
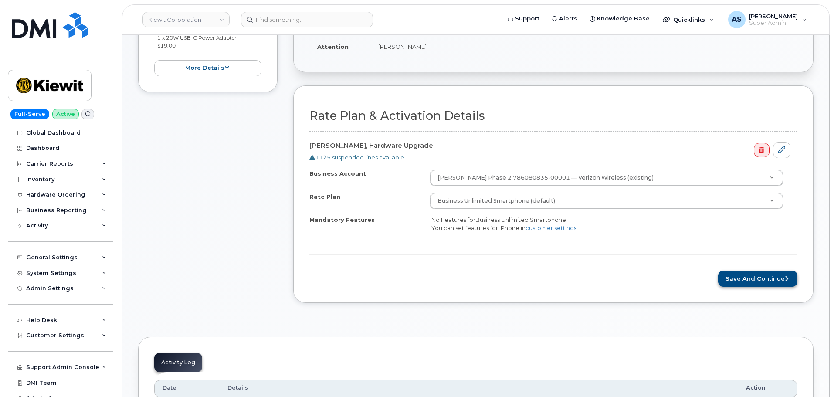
click at [749, 270] on form "Rate Plan & Activation Details ERVIN PATTERSON, Hardware Upgrade 1125 suspended…" at bounding box center [554, 197] width 488 height 177
click at [753, 276] on button "Save and Continue" at bounding box center [757, 279] width 79 height 16
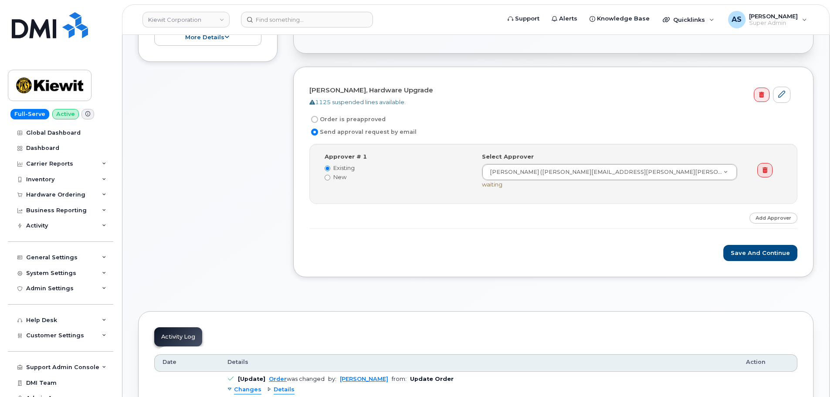
scroll to position [262, 0]
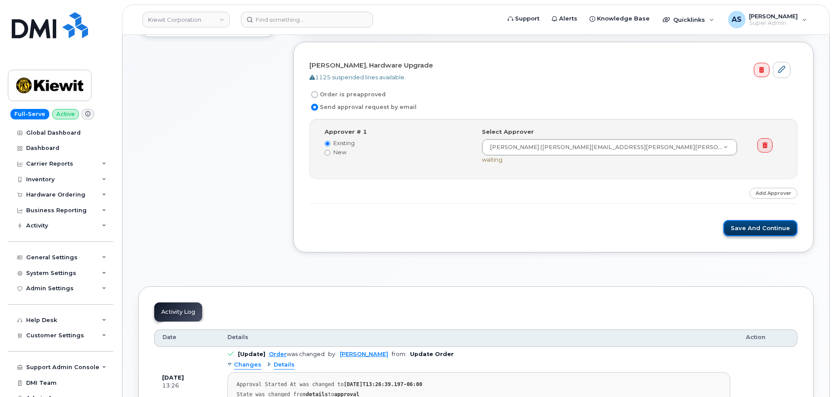
click at [764, 228] on button "Save and Continue" at bounding box center [761, 228] width 74 height 16
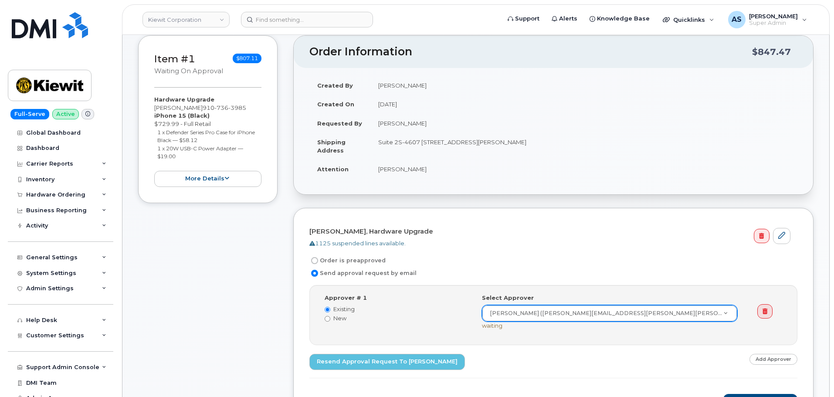
scroll to position [218, 0]
